Goal: Information Seeking & Learning: Learn about a topic

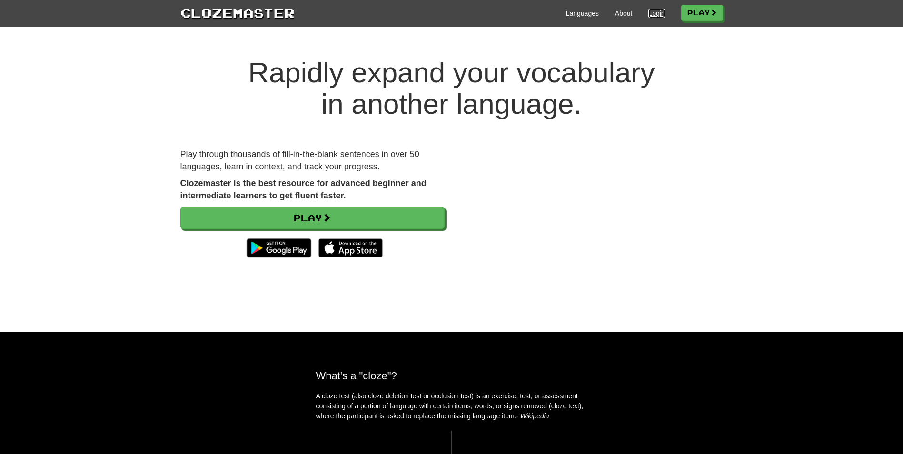
click at [659, 13] on link "Login" at bounding box center [656, 14] width 16 height 10
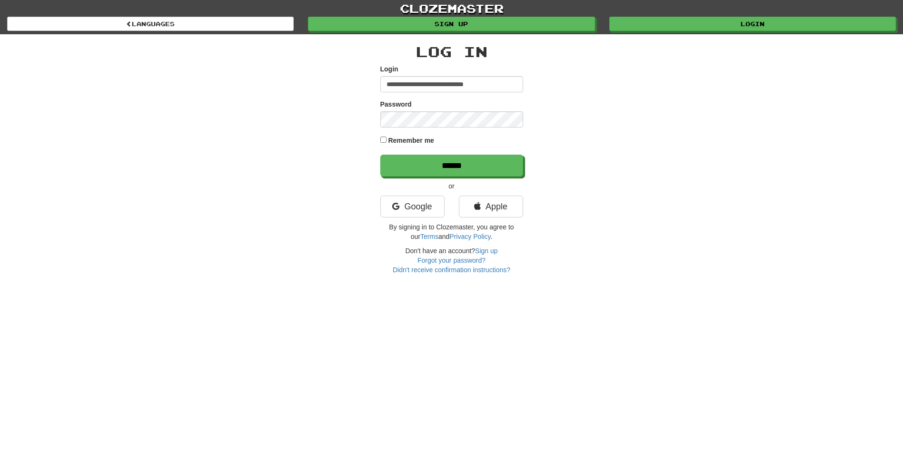
type input "**********"
click at [397, 110] on div "Password" at bounding box center [451, 113] width 143 height 28
click at [411, 166] on input "******" at bounding box center [452, 166] width 143 height 22
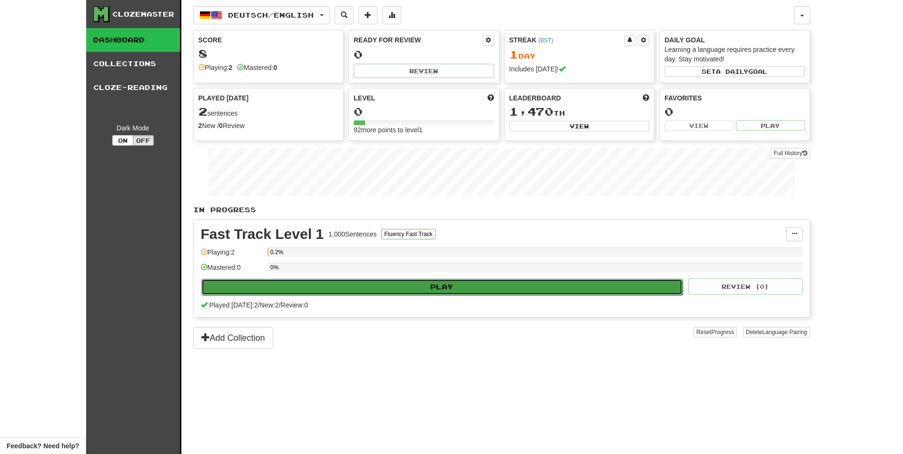
click at [451, 289] on button "Play" at bounding box center [442, 287] width 482 height 16
select select "**"
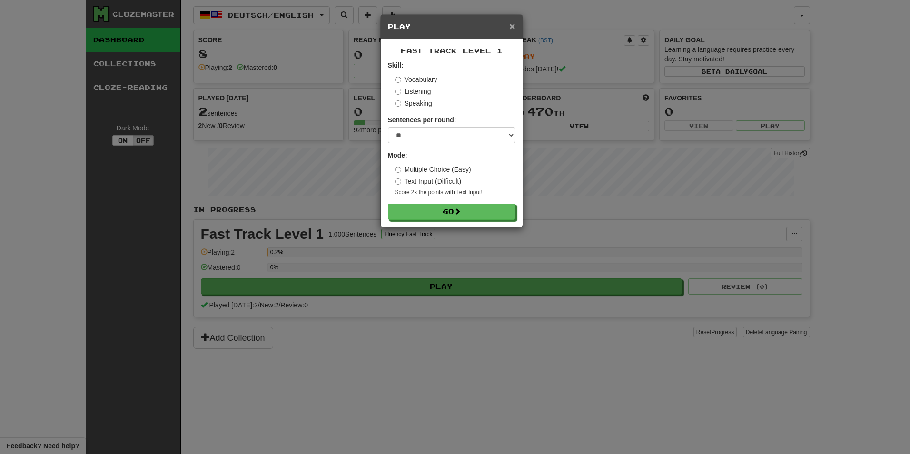
click at [511, 25] on span "×" at bounding box center [512, 25] width 6 height 11
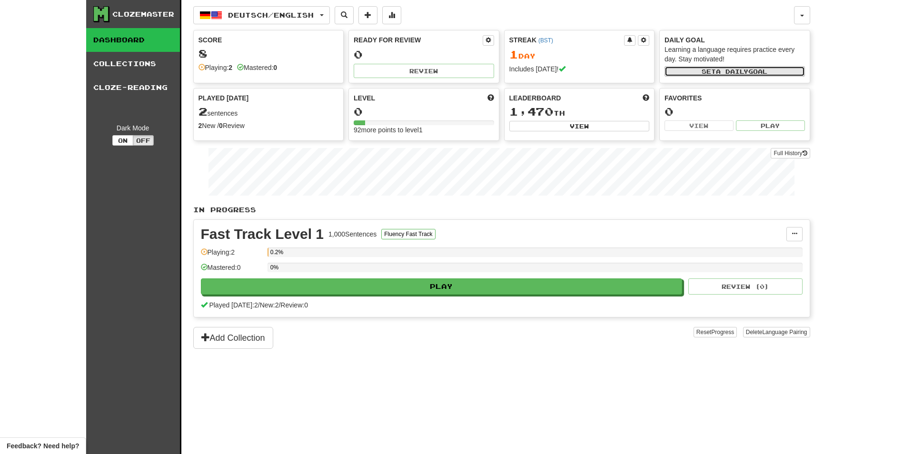
click at [700, 70] on button "Set a daily goal" at bounding box center [735, 71] width 140 height 10
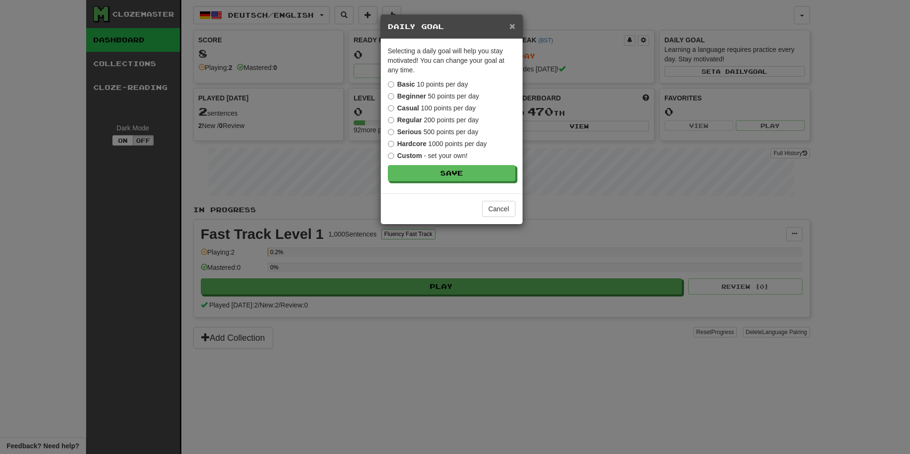
click at [512, 26] on span "×" at bounding box center [512, 25] width 6 height 11
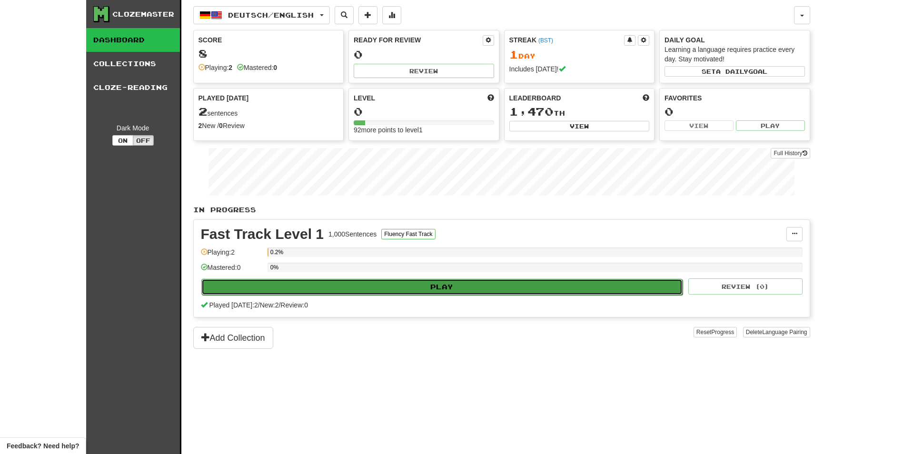
click at [346, 280] on button "Play" at bounding box center [442, 287] width 482 height 16
select select "**"
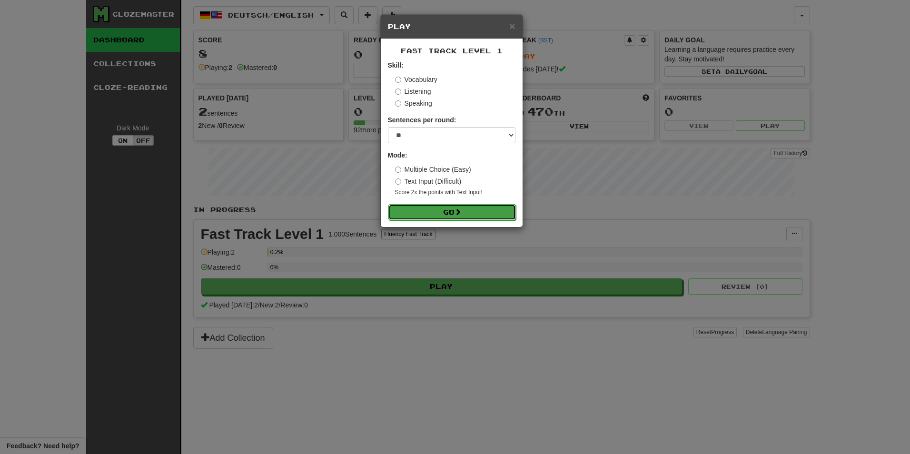
click at [414, 212] on button "Go" at bounding box center [452, 212] width 128 height 16
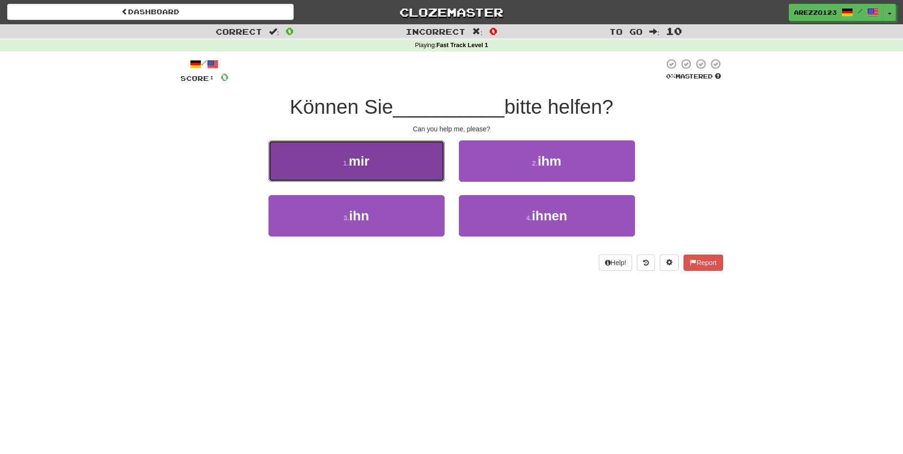
click at [378, 165] on button "1 . mir" at bounding box center [356, 160] width 176 height 41
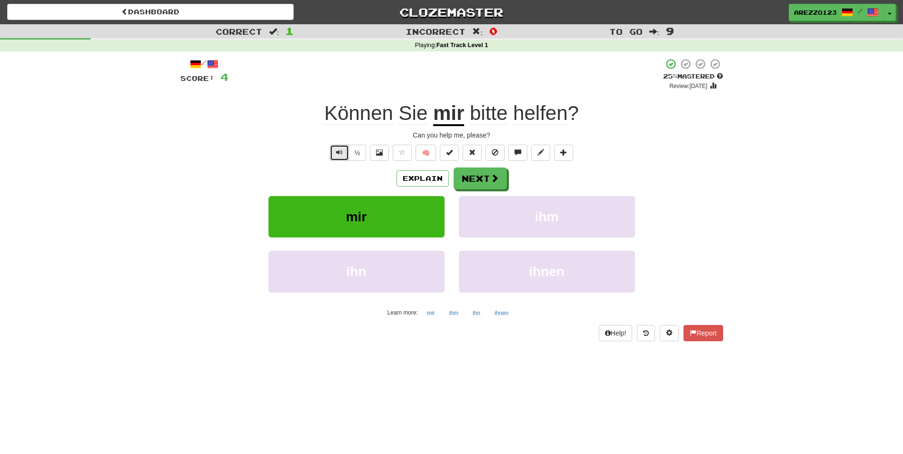
click at [333, 149] on button "Text-to-speech controls" at bounding box center [339, 153] width 19 height 16
click at [358, 155] on button "½" at bounding box center [357, 153] width 18 height 16
click at [373, 152] on button at bounding box center [379, 153] width 19 height 16
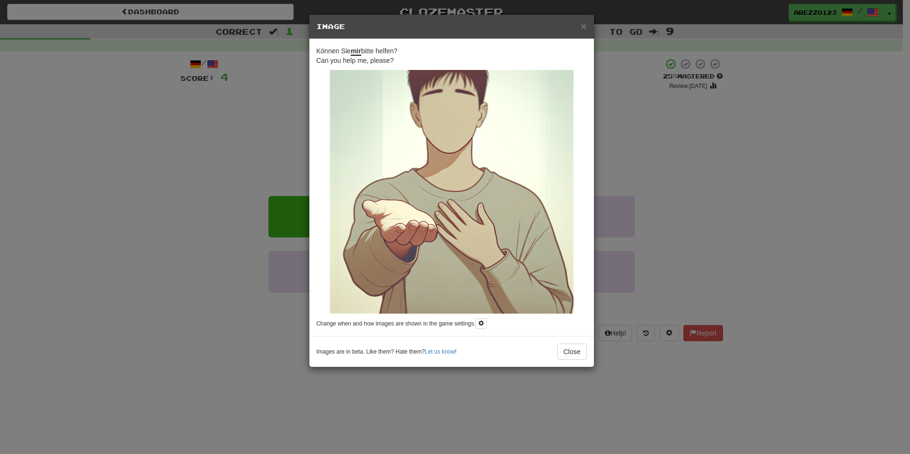
click at [311, 152] on div "Können Sie mir bitte helfen? Can you help me, please? Change when and how image…" at bounding box center [451, 187] width 285 height 297
click at [583, 30] on span "×" at bounding box center [584, 25] width 6 height 11
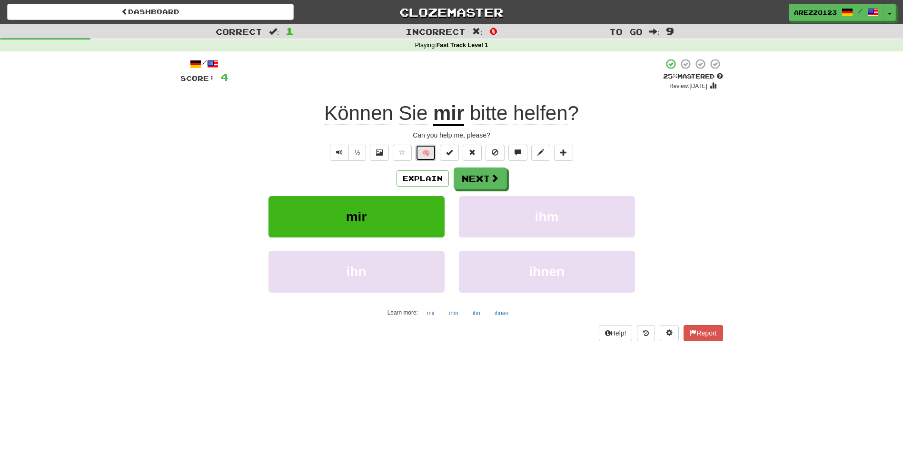
click at [423, 153] on button "🧠" at bounding box center [426, 153] width 20 height 16
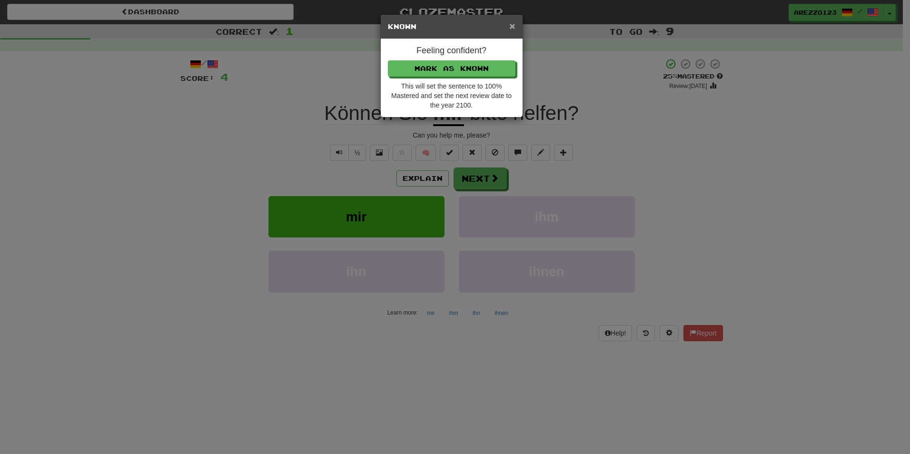
click at [513, 25] on span "×" at bounding box center [512, 25] width 6 height 11
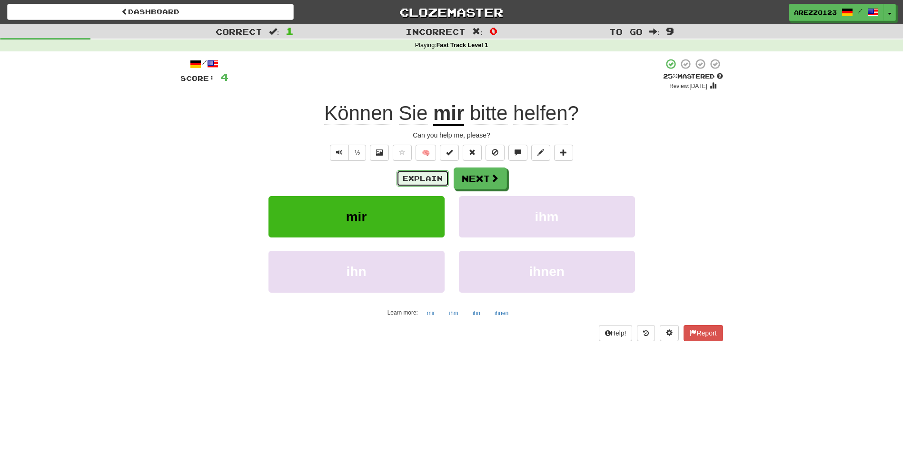
click at [419, 178] on button "Explain" at bounding box center [423, 178] width 52 height 16
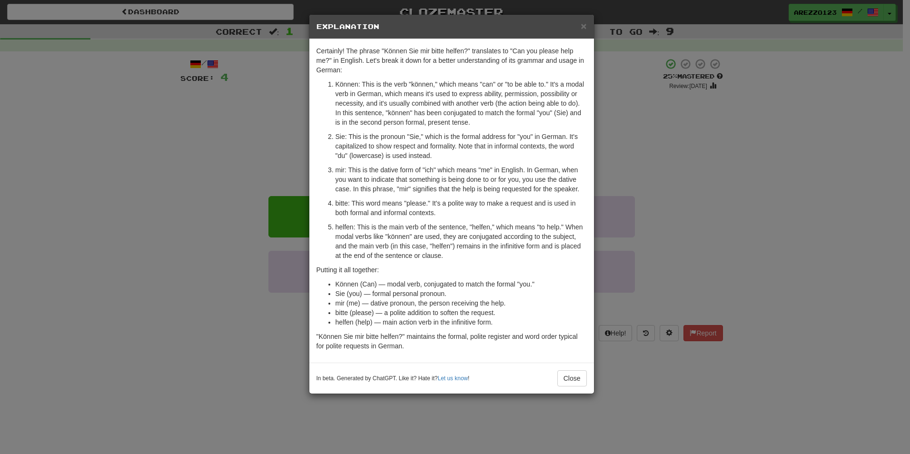
click at [580, 30] on h5 "Explanation" at bounding box center [452, 27] width 270 height 10
click at [585, 25] on span "×" at bounding box center [584, 25] width 6 height 11
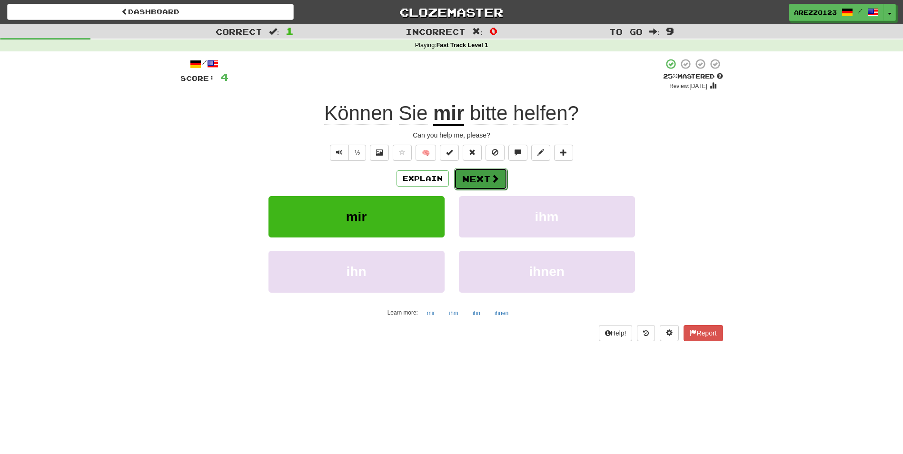
click at [486, 176] on button "Next" at bounding box center [480, 179] width 53 height 22
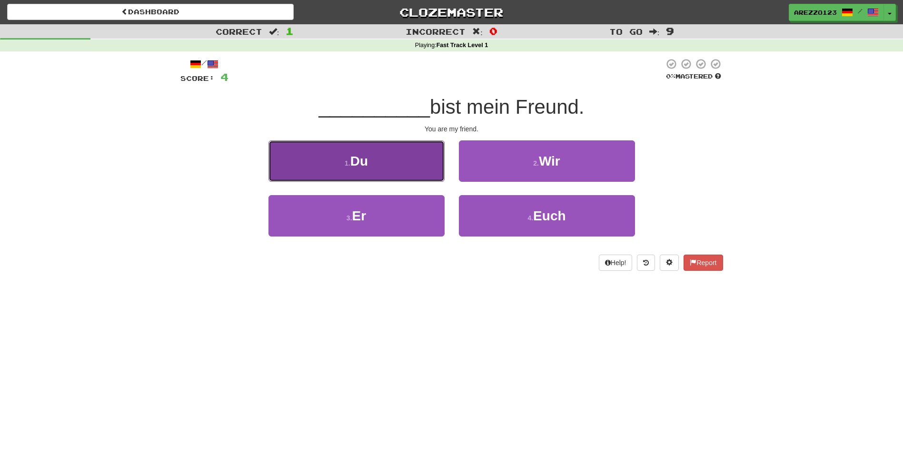
click at [376, 176] on button "1 . Du" at bounding box center [356, 160] width 176 height 41
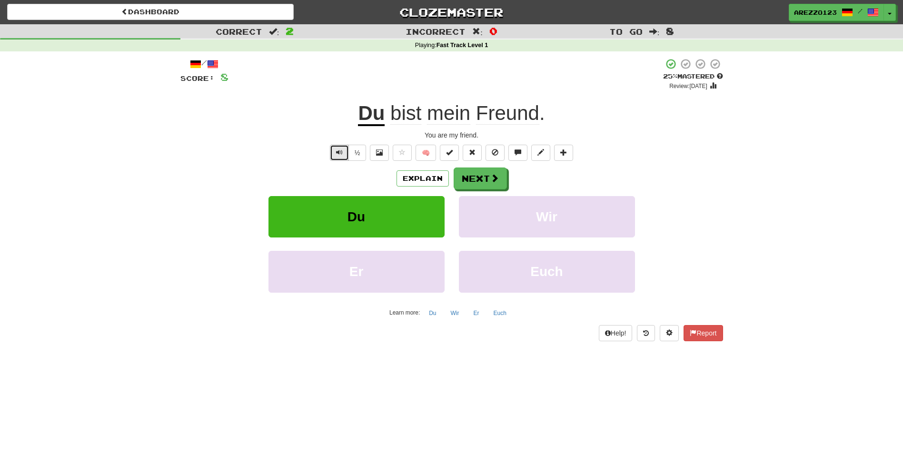
click at [342, 153] on span "Text-to-speech controls" at bounding box center [339, 152] width 7 height 7
click at [469, 188] on button "Next" at bounding box center [480, 179] width 53 height 22
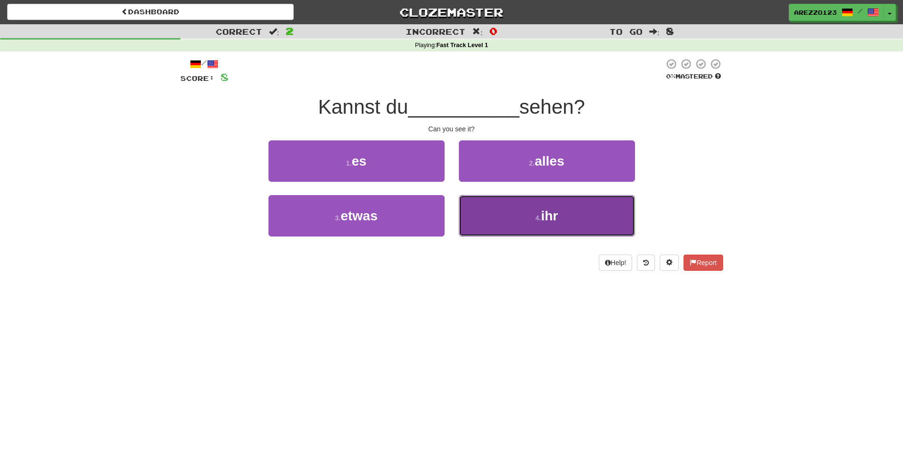
click at [516, 219] on button "4 . ihr" at bounding box center [547, 215] width 176 height 41
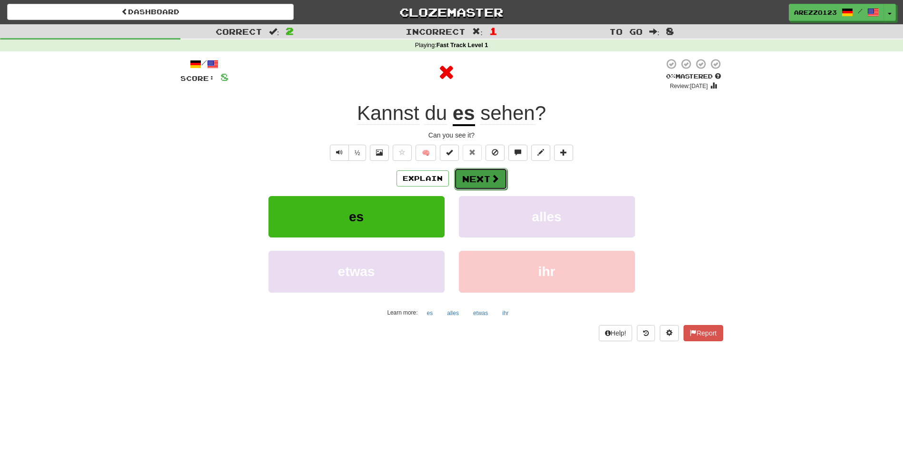
click at [473, 179] on button "Next" at bounding box center [480, 179] width 53 height 22
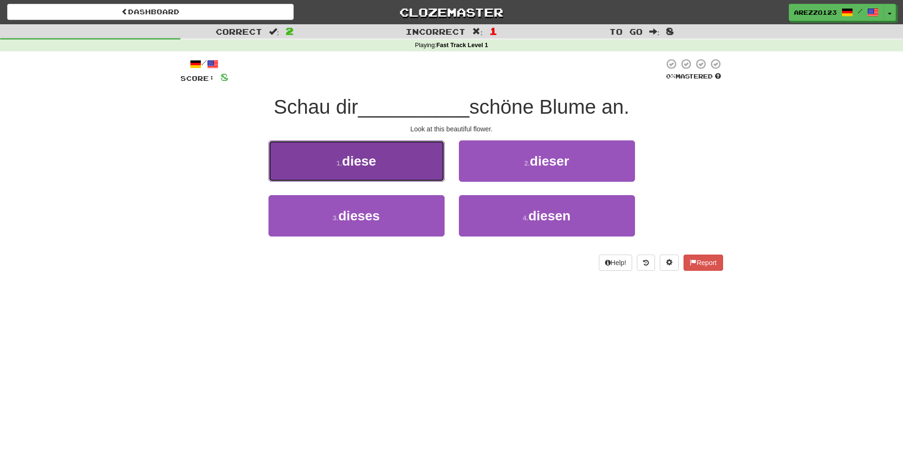
click at [353, 171] on button "1 . diese" at bounding box center [356, 160] width 176 height 41
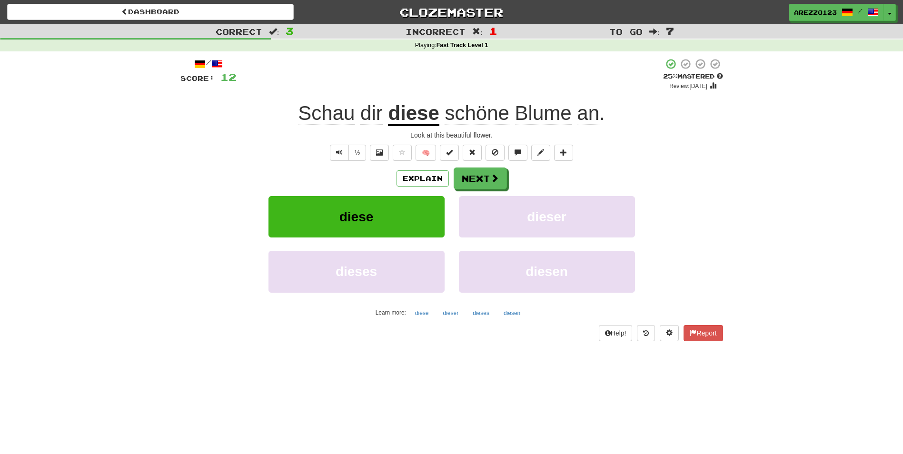
click at [188, 60] on div "/" at bounding box center [208, 64] width 56 height 12
click at [194, 64] on span at bounding box center [199, 64] width 11 height 11
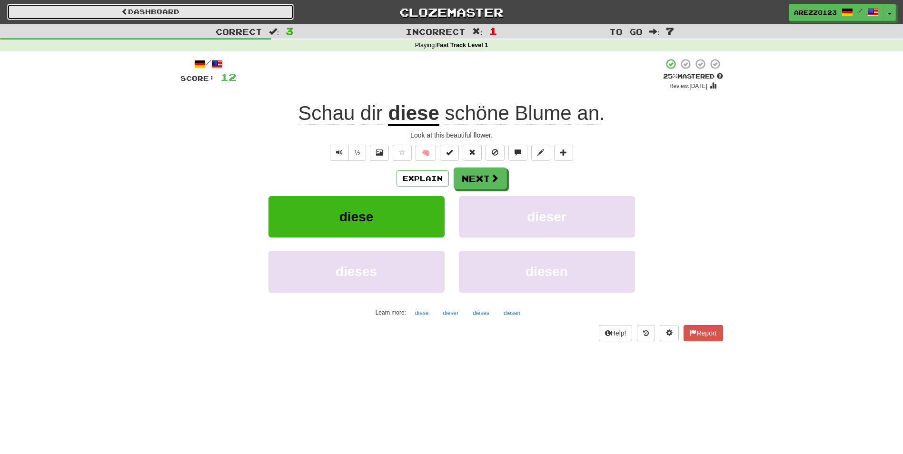
click at [158, 16] on link "Dashboard" at bounding box center [150, 12] width 287 height 16
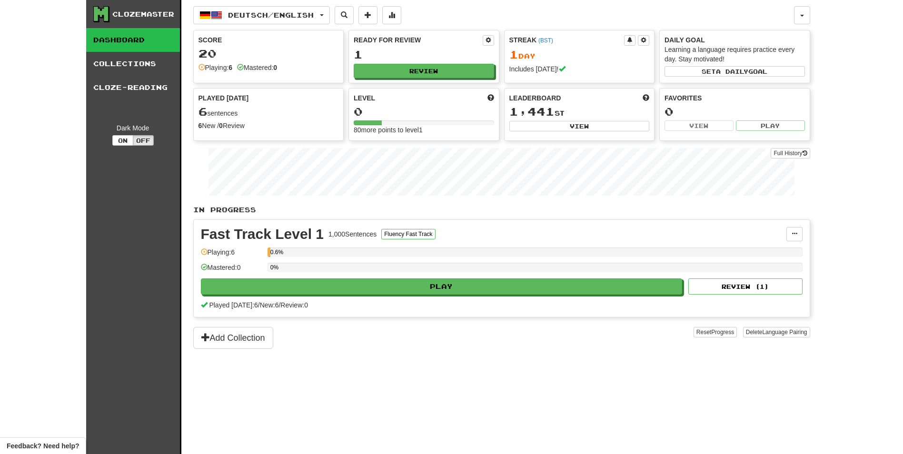
click at [147, 18] on div "Clozemaster" at bounding box center [143, 15] width 62 height 10
click at [252, 20] on button "Deutsch / English" at bounding box center [261, 15] width 137 height 18
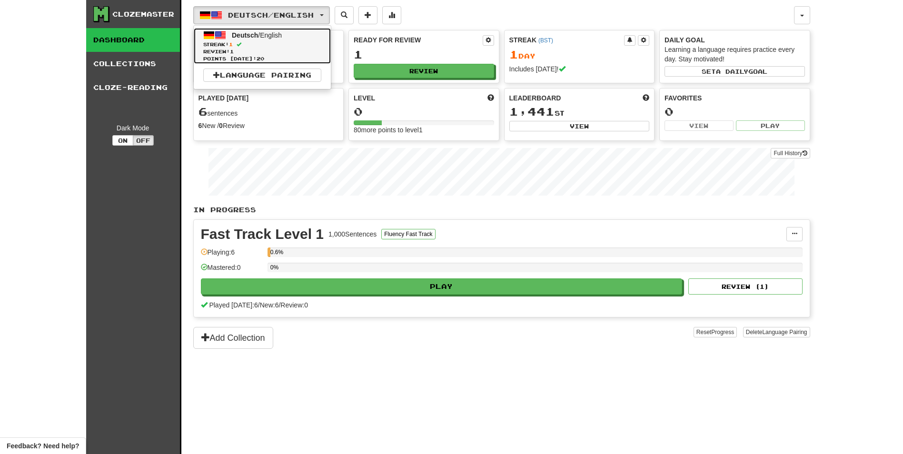
click at [256, 54] on span "Review: 1" at bounding box center [262, 51] width 118 height 7
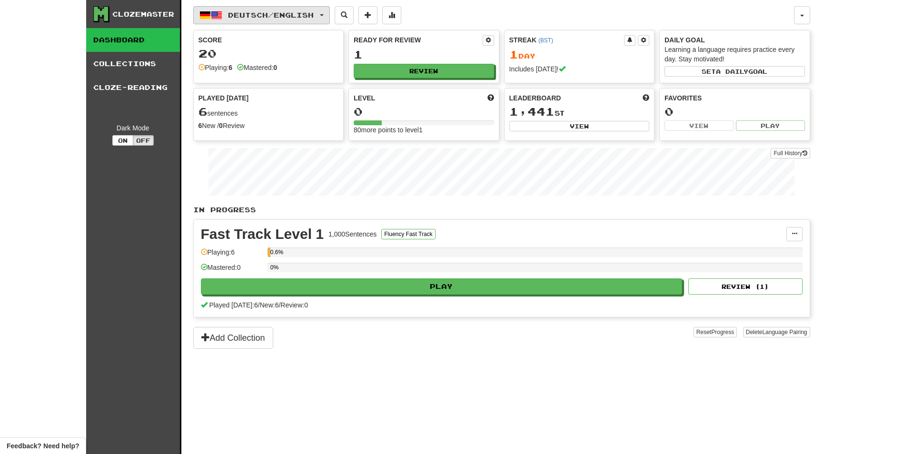
click at [249, 14] on span "Deutsch / English" at bounding box center [271, 15] width 86 height 8
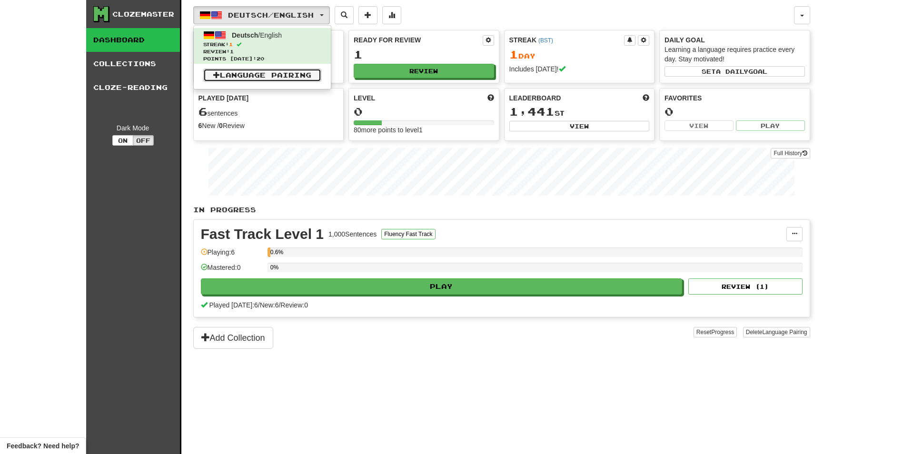
click at [260, 79] on link "Language Pairing" at bounding box center [262, 75] width 118 height 13
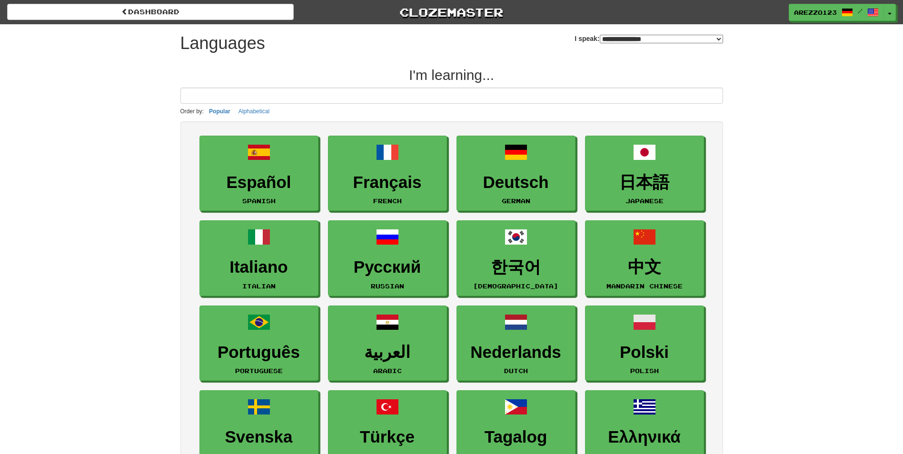
select select "*******"
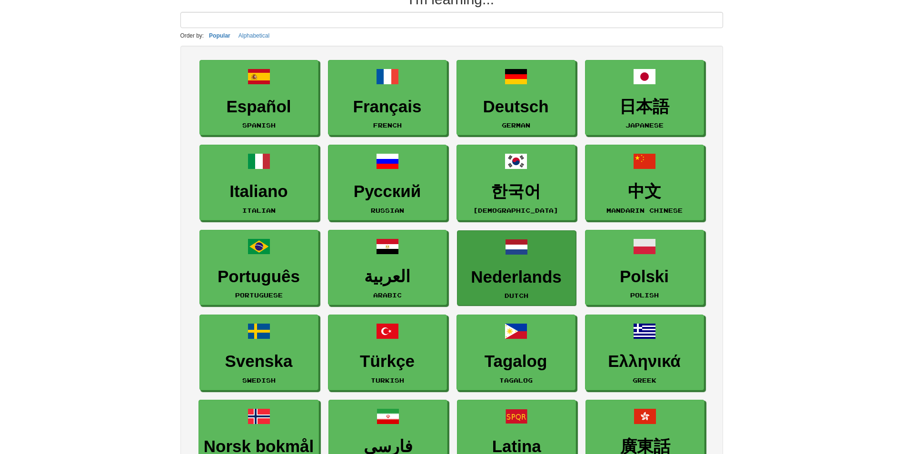
scroll to position [95, 0]
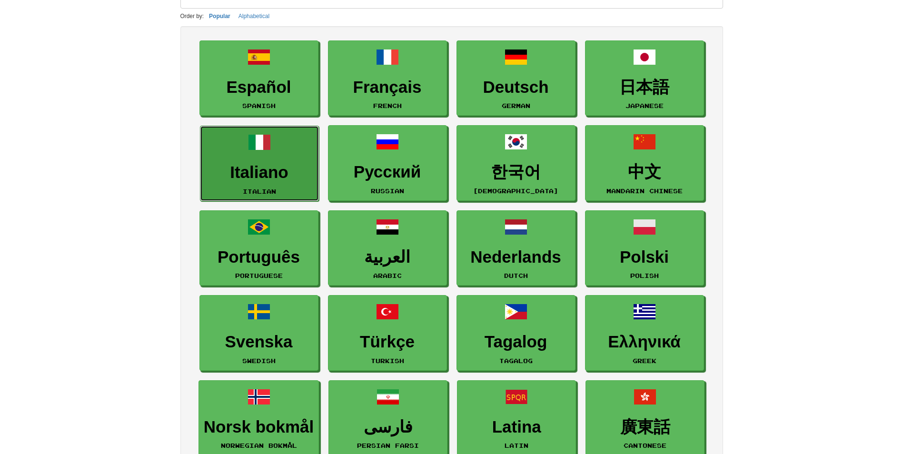
click at [239, 156] on link "Italiano Italian" at bounding box center [259, 164] width 119 height 76
